Goal: Task Accomplishment & Management: Complete application form

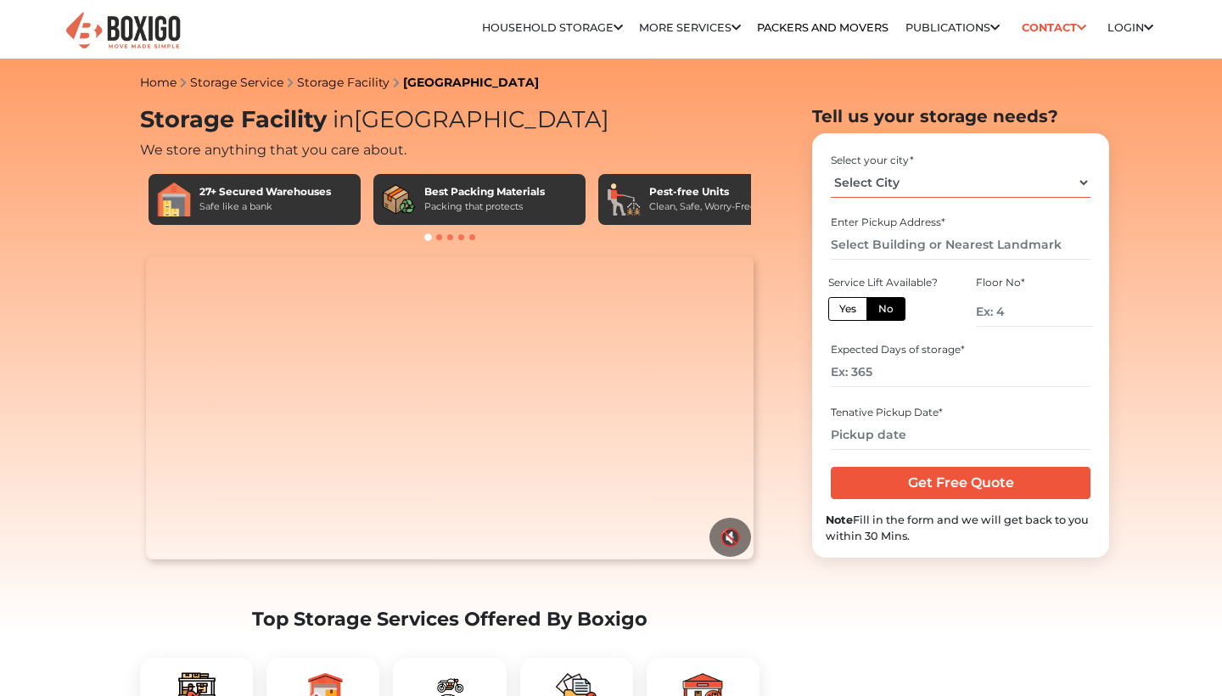
select select "[GEOGRAPHIC_DATA]"
click at [893, 253] on input "text" at bounding box center [960, 245] width 259 height 30
click at [1017, 315] on input "number" at bounding box center [1034, 312] width 117 height 30
type input "1"
click at [915, 373] on input "number" at bounding box center [960, 372] width 259 height 30
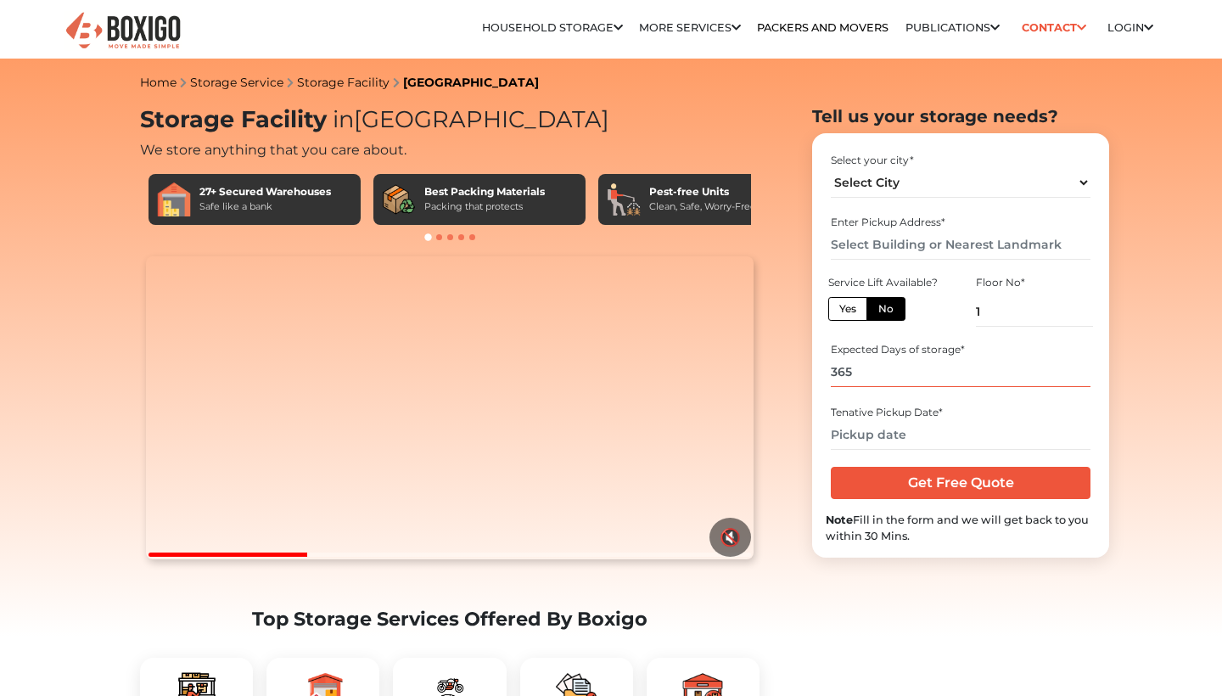
type input "365"
click at [917, 437] on input "text" at bounding box center [960, 435] width 259 height 30
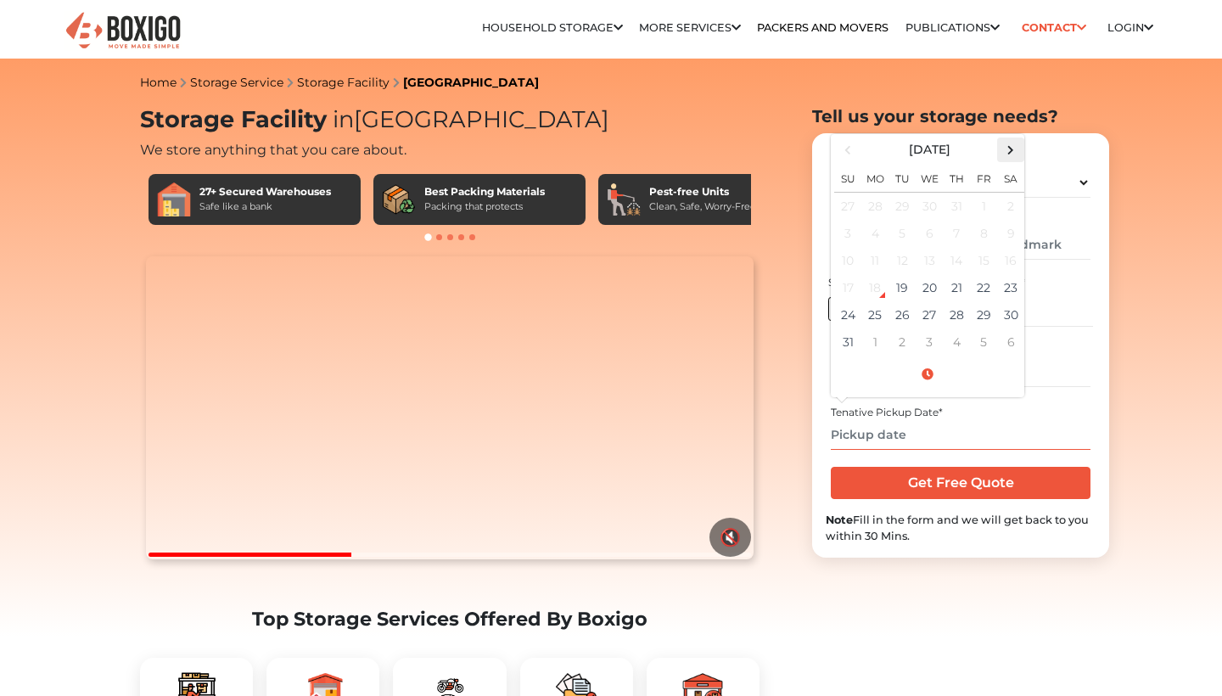
click at [1014, 154] on span at bounding box center [1011, 149] width 23 height 23
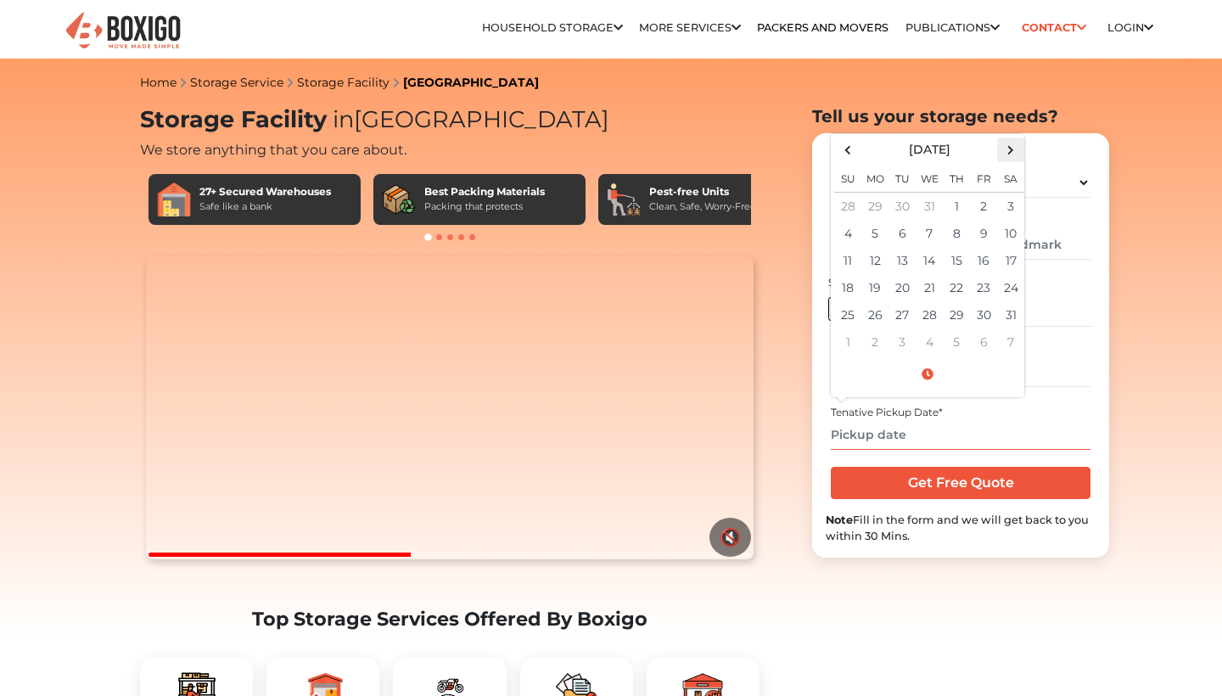
click at [1013, 154] on span at bounding box center [1011, 149] width 23 height 23
click at [929, 204] on td "1" at bounding box center [929, 206] width 27 height 28
type input "[DATE] 12:00 AM"
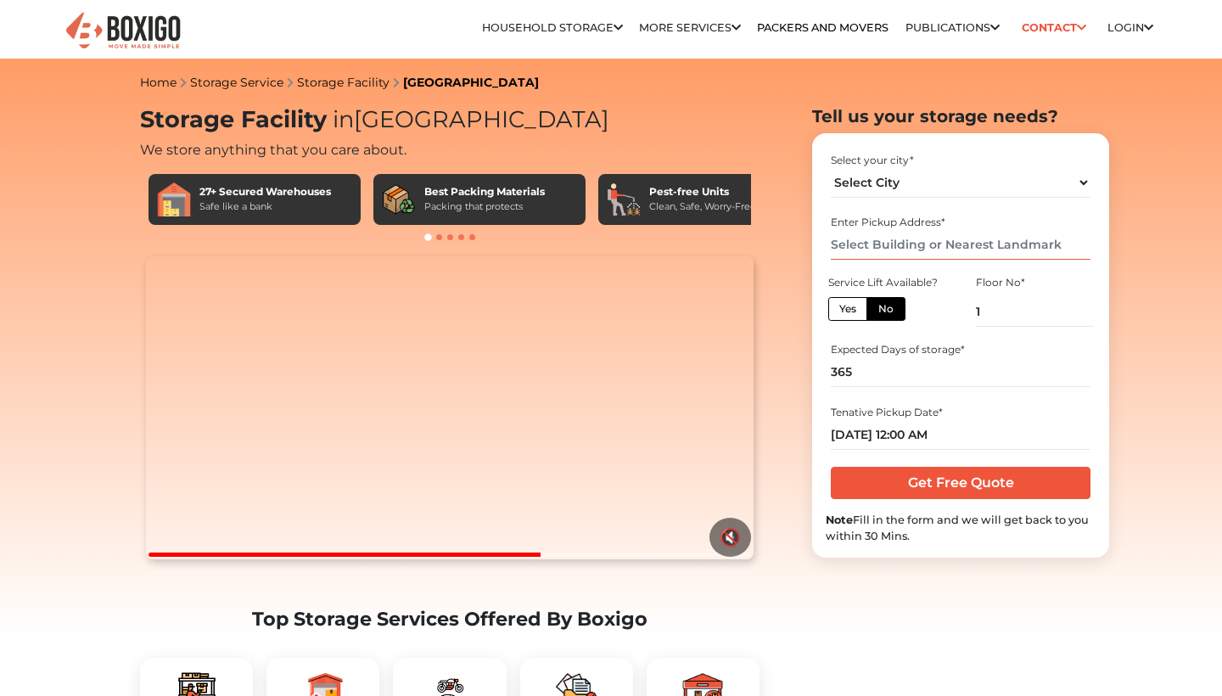
click at [977, 244] on input "text" at bounding box center [960, 245] width 259 height 30
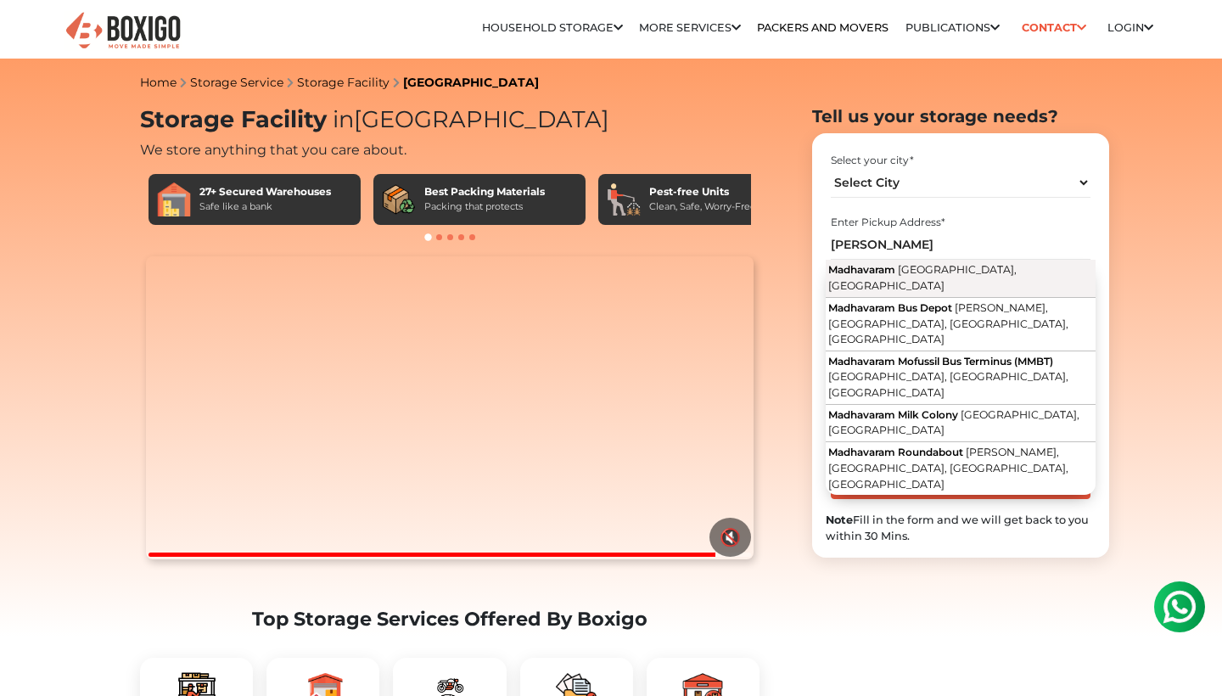
click at [889, 268] on span "Madhavaram" at bounding box center [861, 269] width 67 height 13
type input "[GEOGRAPHIC_DATA], [GEOGRAPHIC_DATA], [GEOGRAPHIC_DATA]"
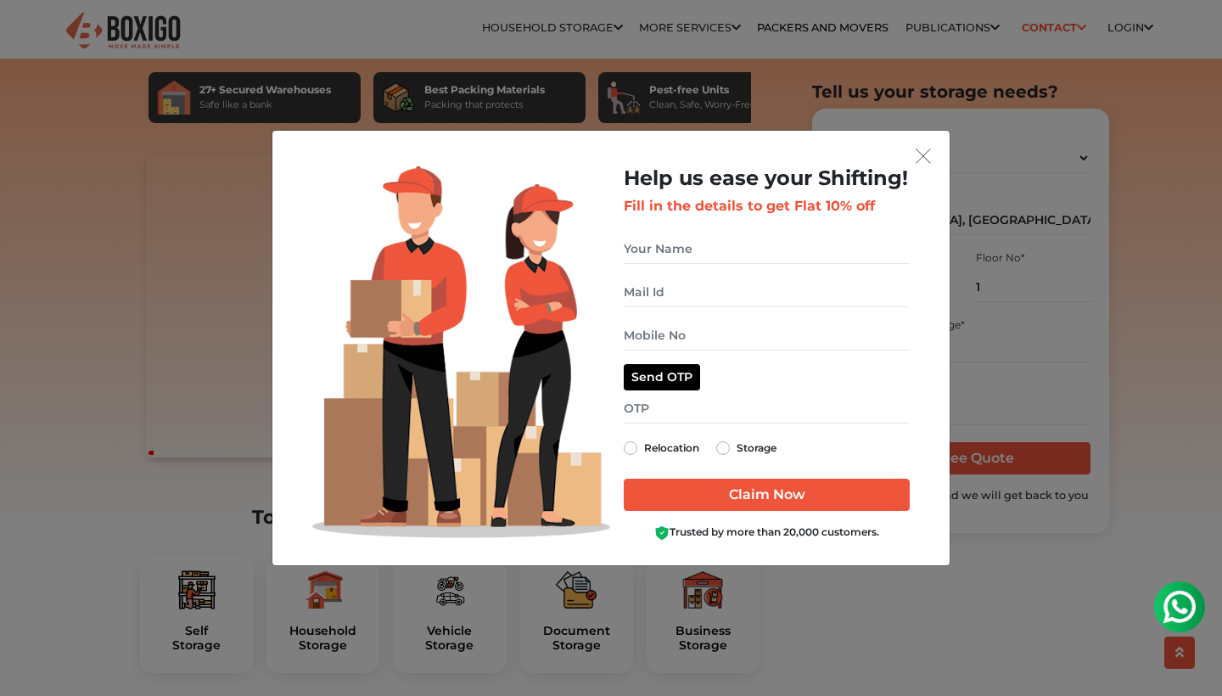
scroll to position [672, 0]
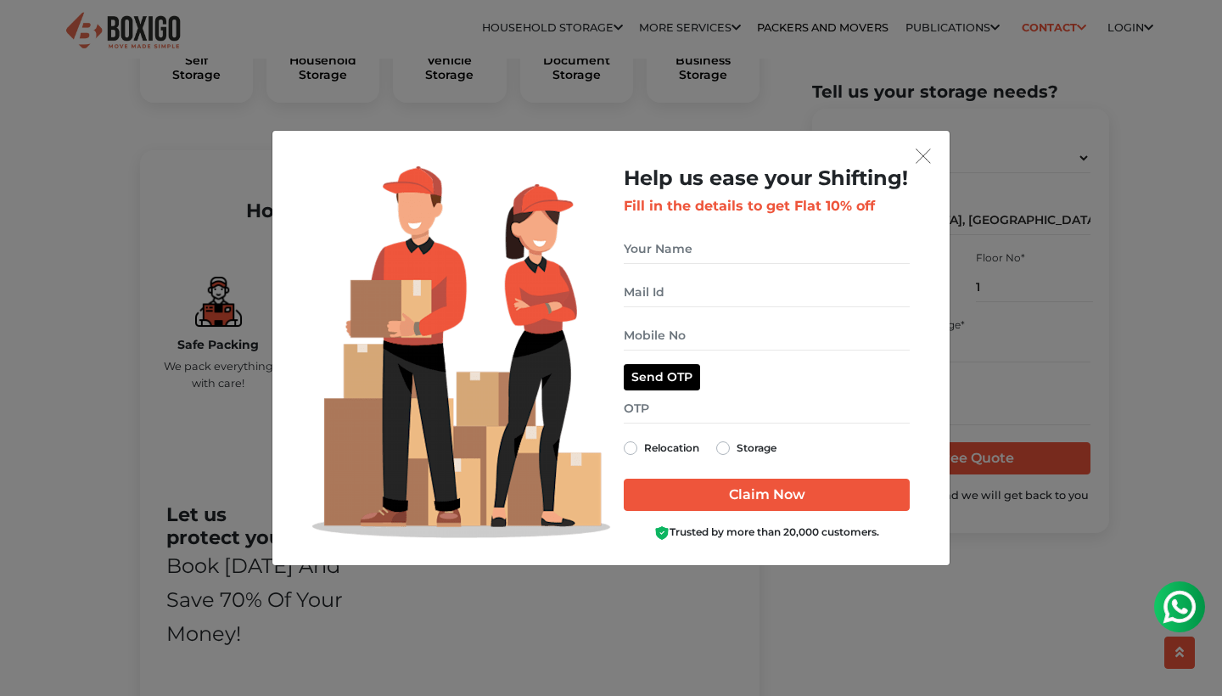
click at [927, 162] on img "get free quote dialog" at bounding box center [923, 156] width 15 height 15
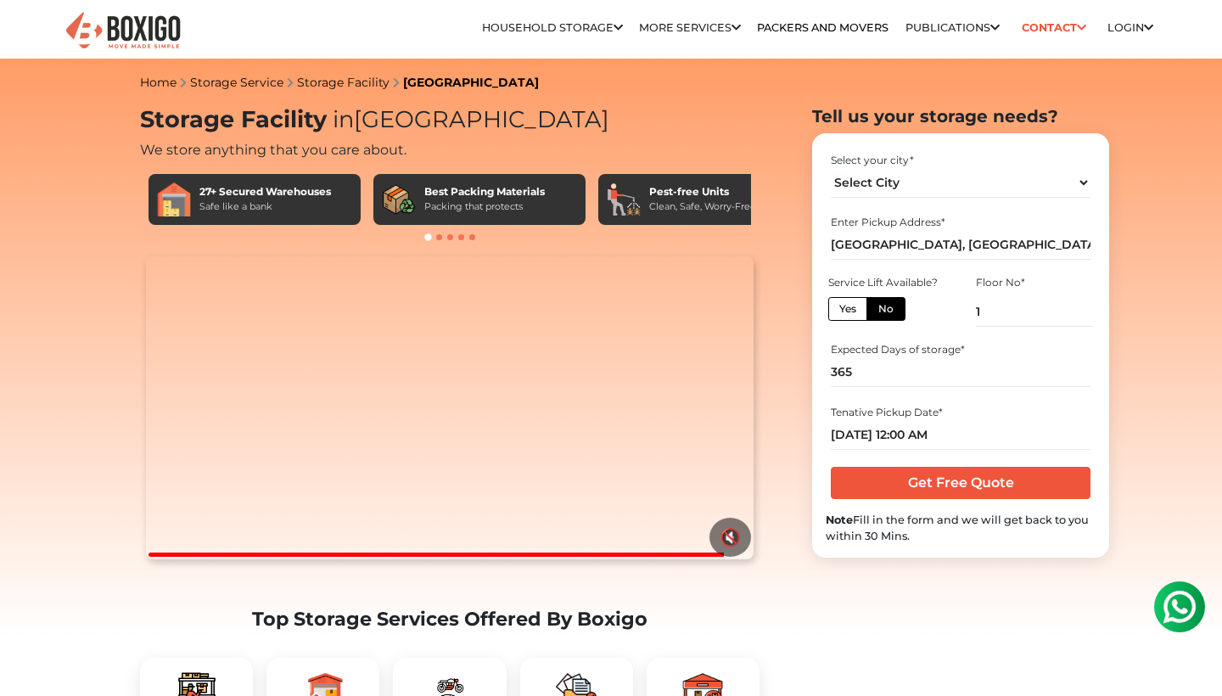
scroll to position [0, 0]
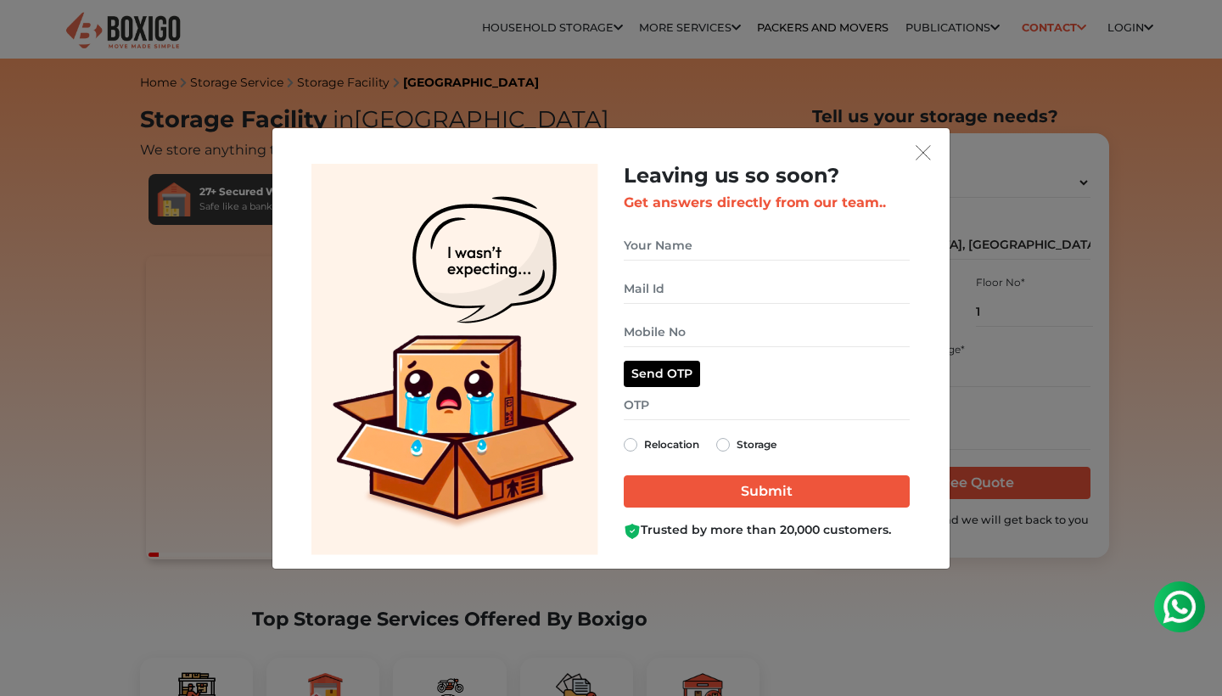
click at [925, 151] on img "get free quote dialog" at bounding box center [923, 152] width 15 height 15
